Goal: Information Seeking & Learning: Learn about a topic

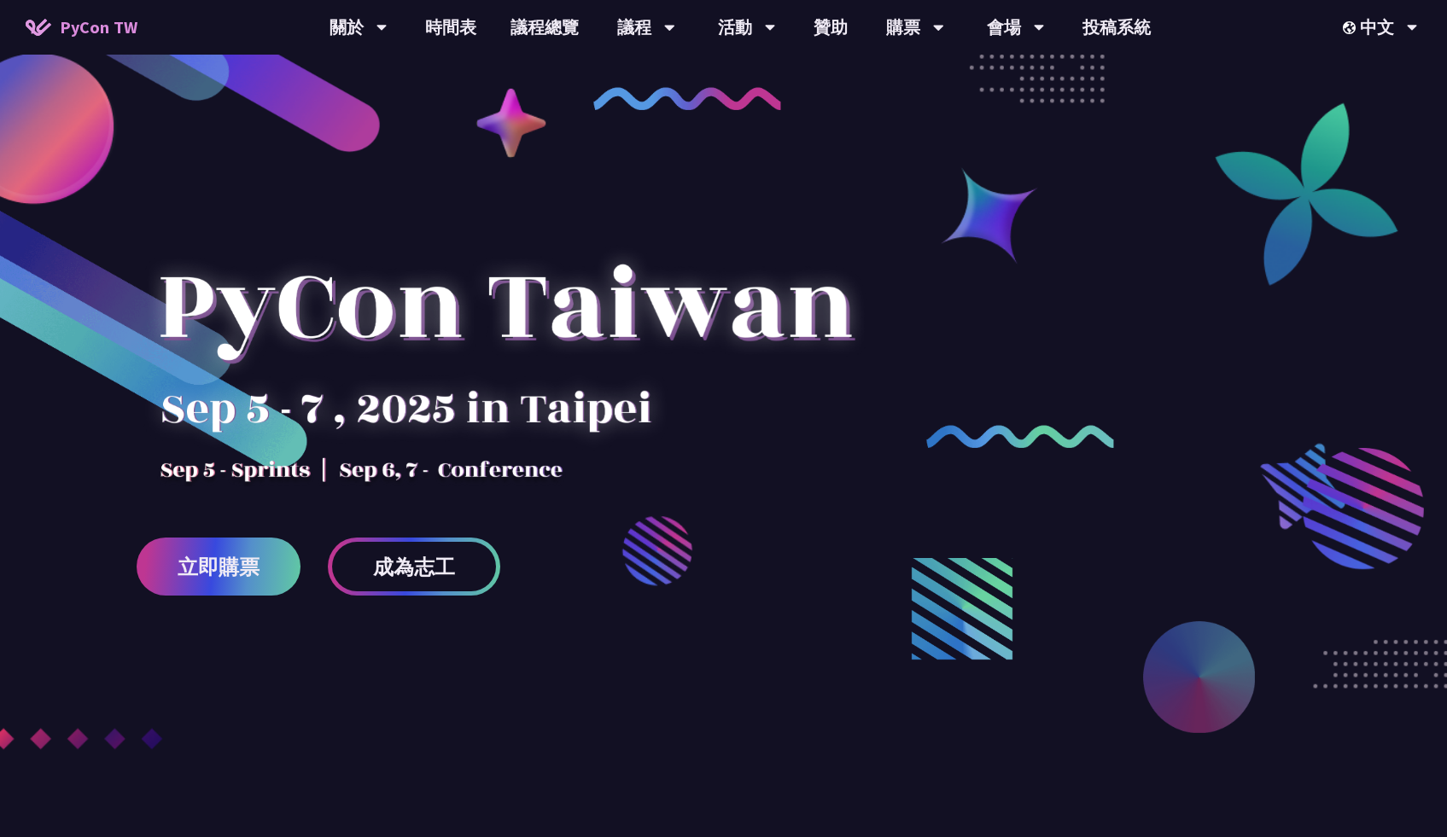
click at [560, 27] on link "議程總覽" at bounding box center [544, 27] width 102 height 55
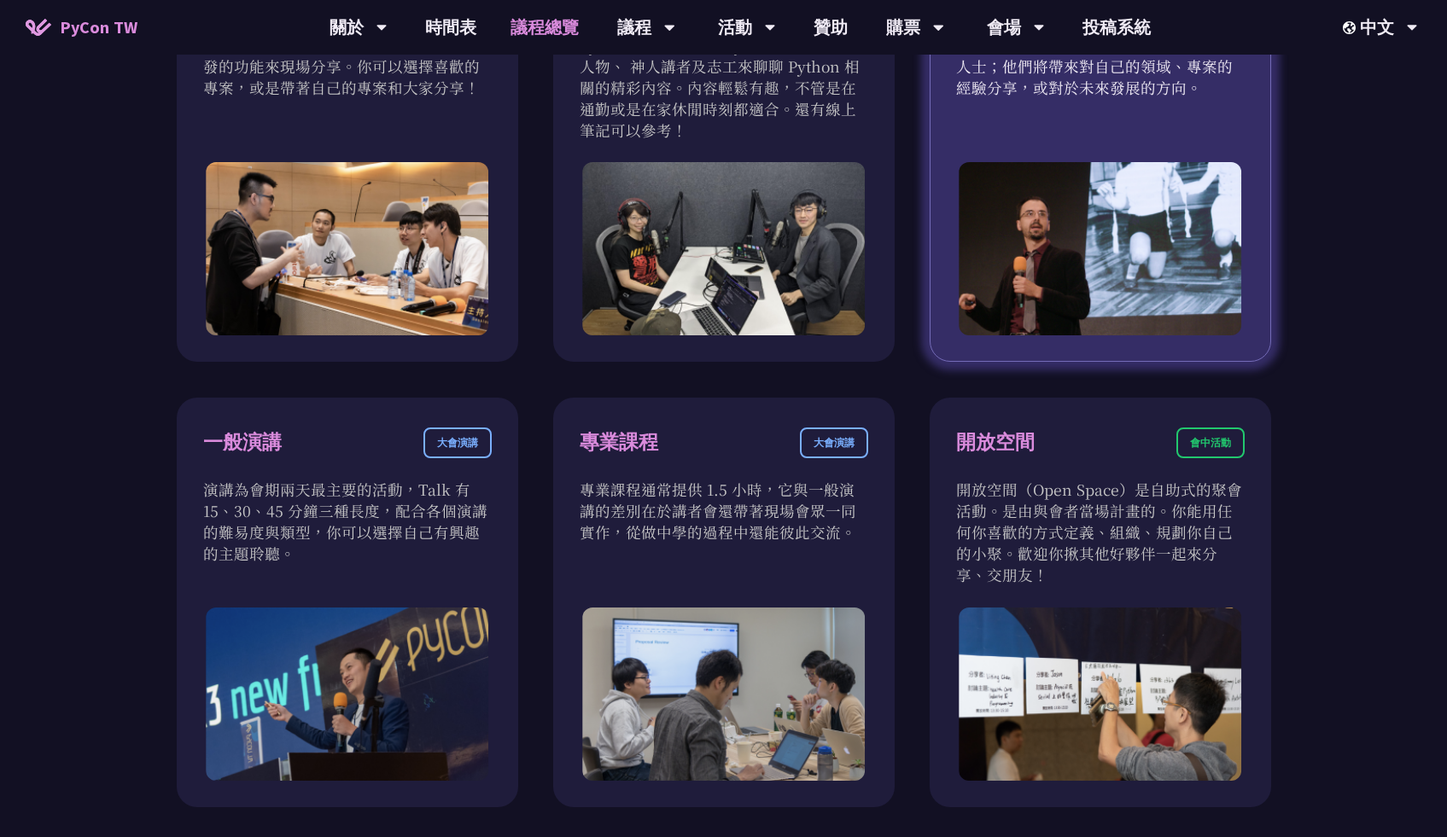
scroll to position [623, 0]
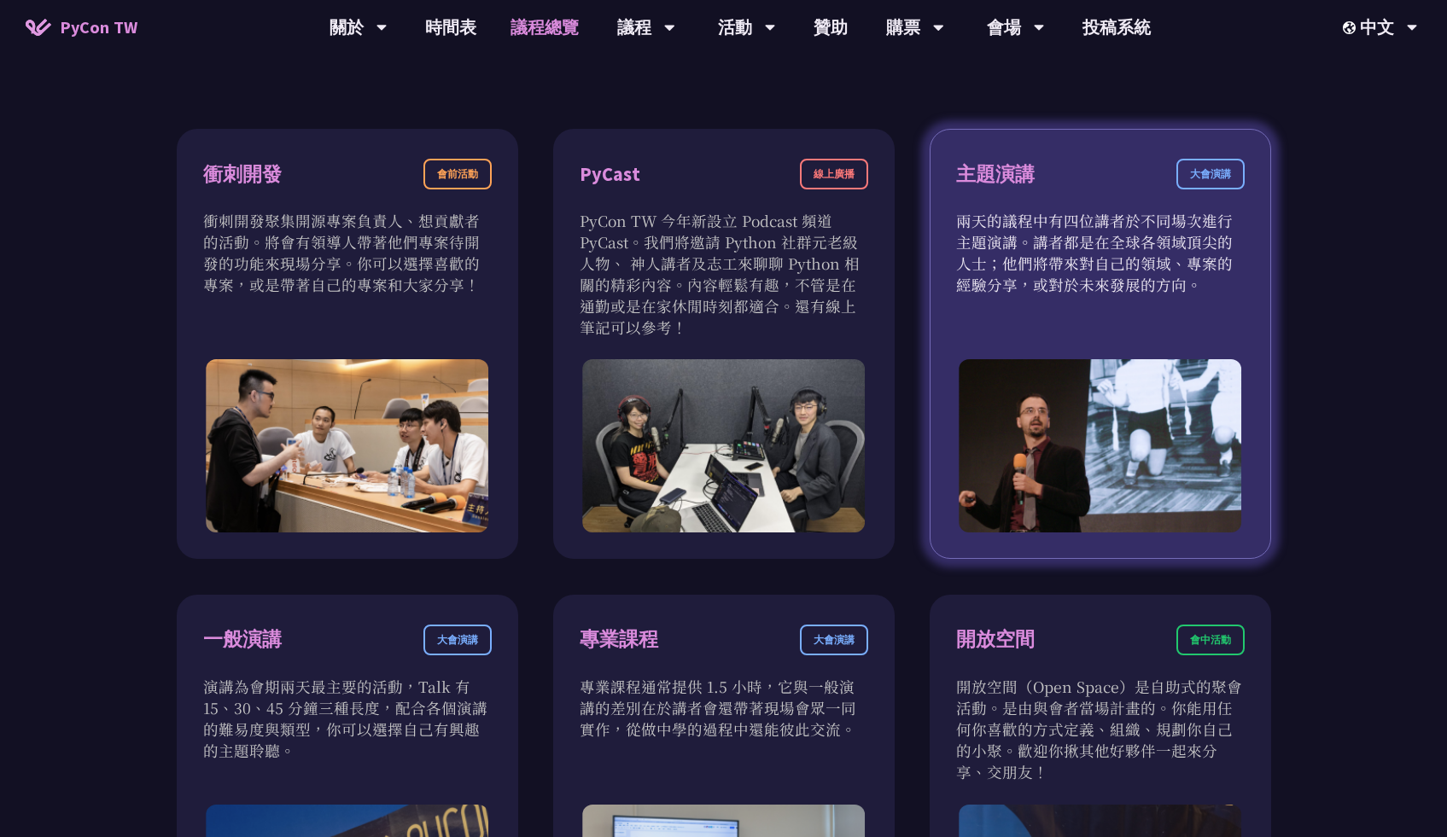
click at [1099, 190] on div "主題演講 大會演講" at bounding box center [1100, 184] width 288 height 51
click at [1221, 179] on div "大會演講" at bounding box center [1210, 174] width 68 height 31
click at [1027, 176] on div "主題演講" at bounding box center [995, 175] width 79 height 30
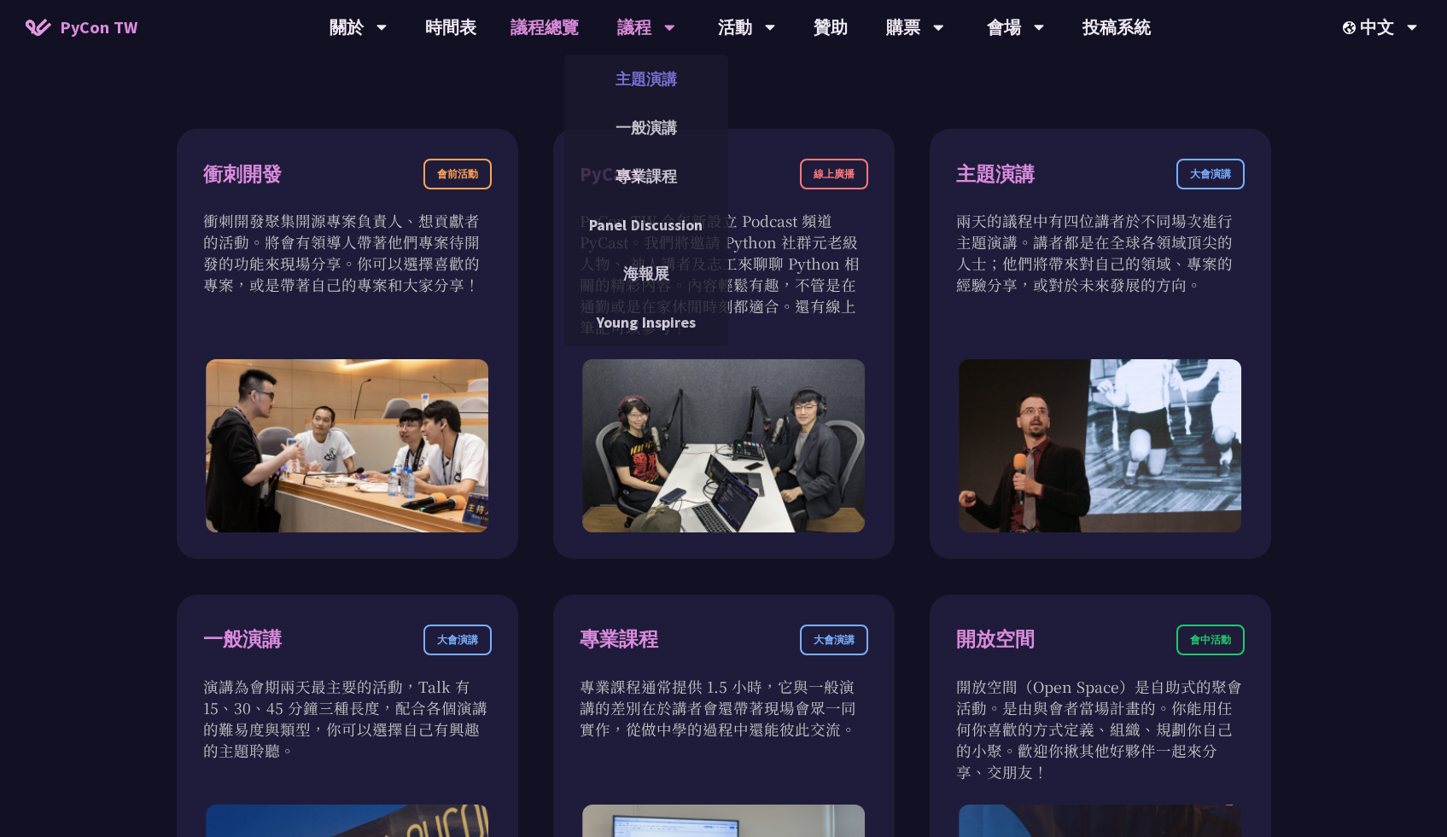
click at [670, 75] on link "主題演講" at bounding box center [646, 79] width 164 height 40
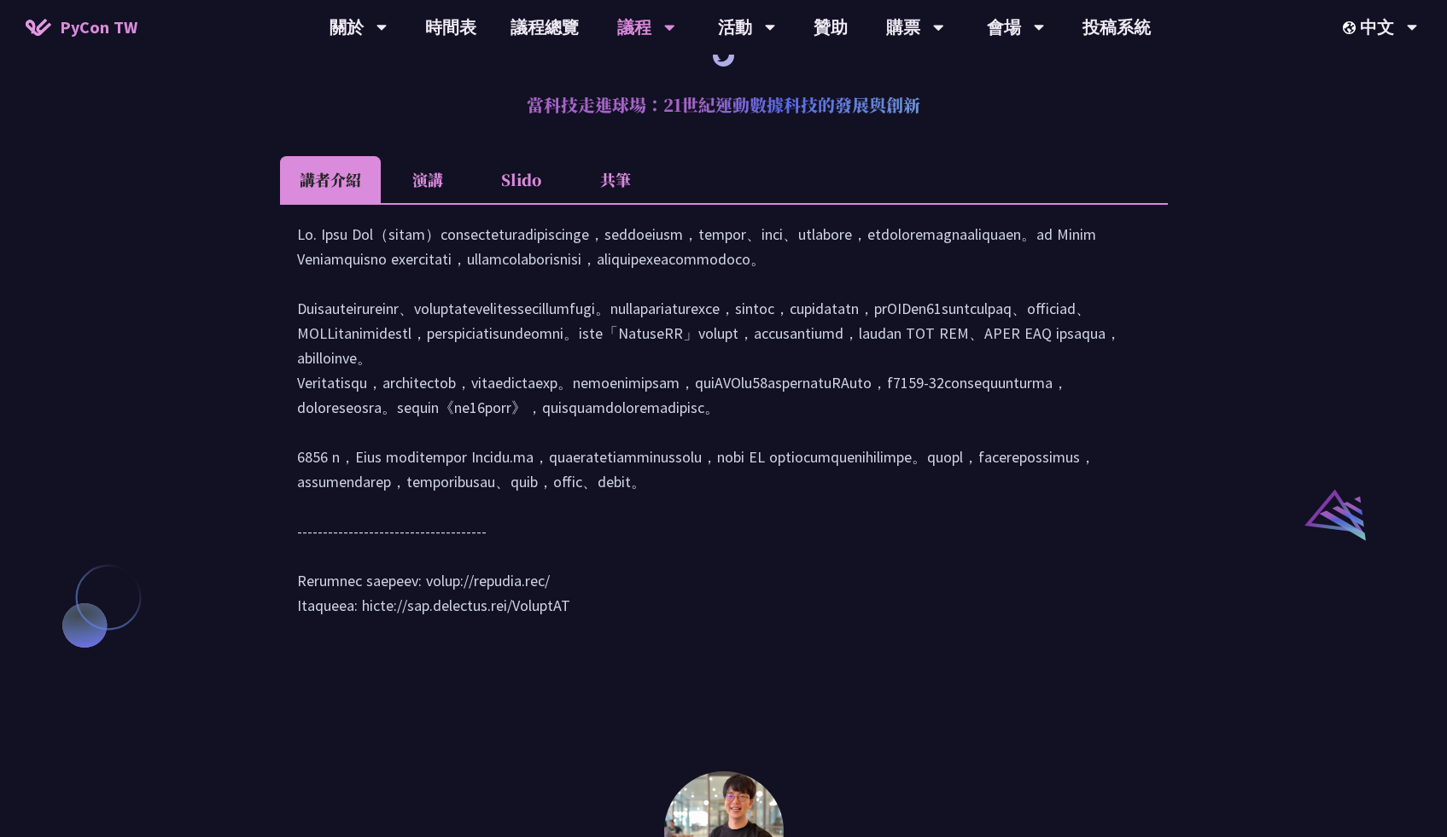
scroll to position [1540, 0]
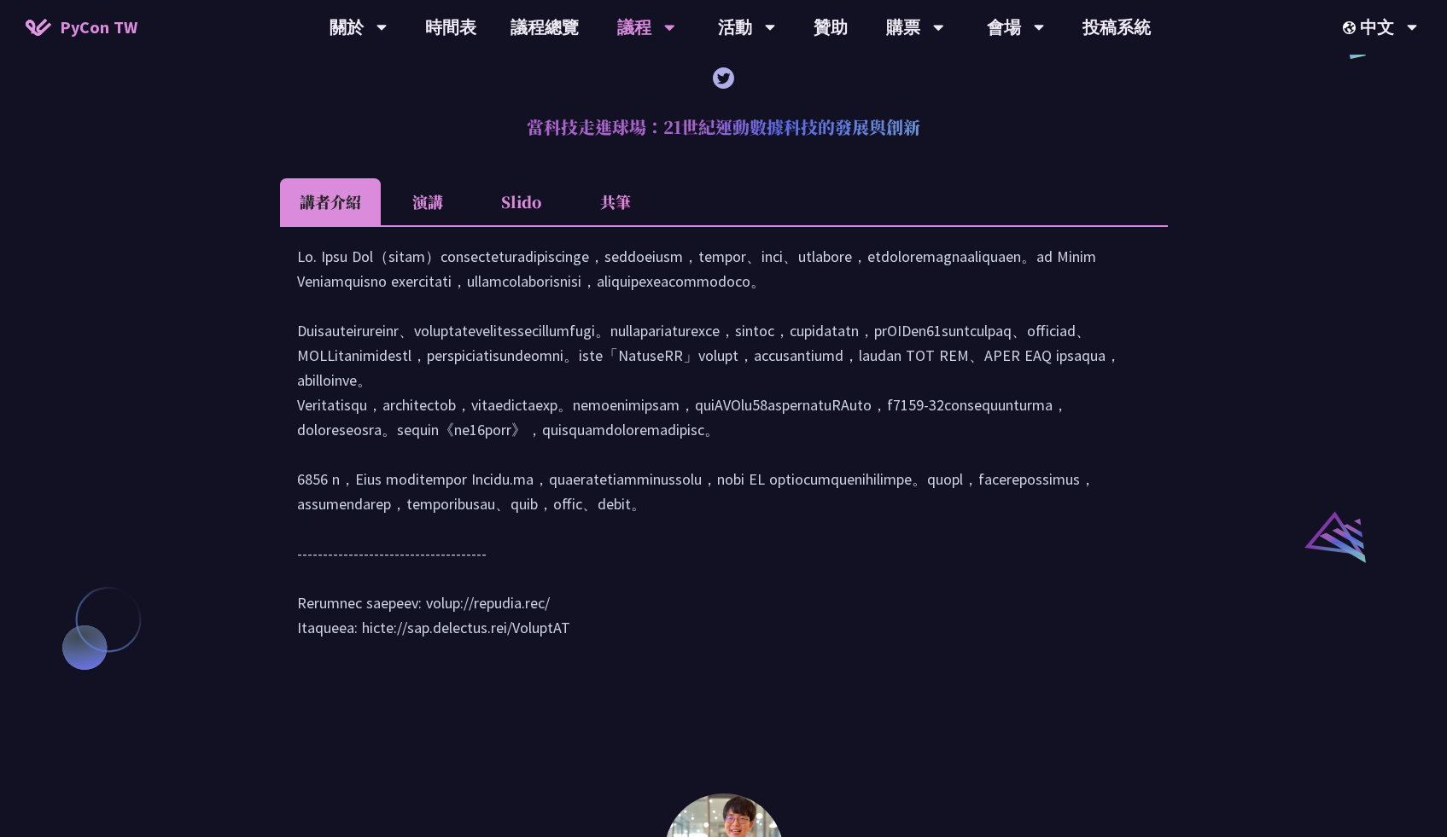
drag, startPoint x: 529, startPoint y: 150, endPoint x: 1048, endPoint y: 168, distance: 519.2
click at [1048, 153] on h2 "當科技走進球場：21世紀運動數據科技的發展與創新" at bounding box center [724, 127] width 888 height 51
copy h2 "當科技走進球場：21世紀運動數據科技的發展與創新"
